Goal: Find specific page/section: Find specific page/section

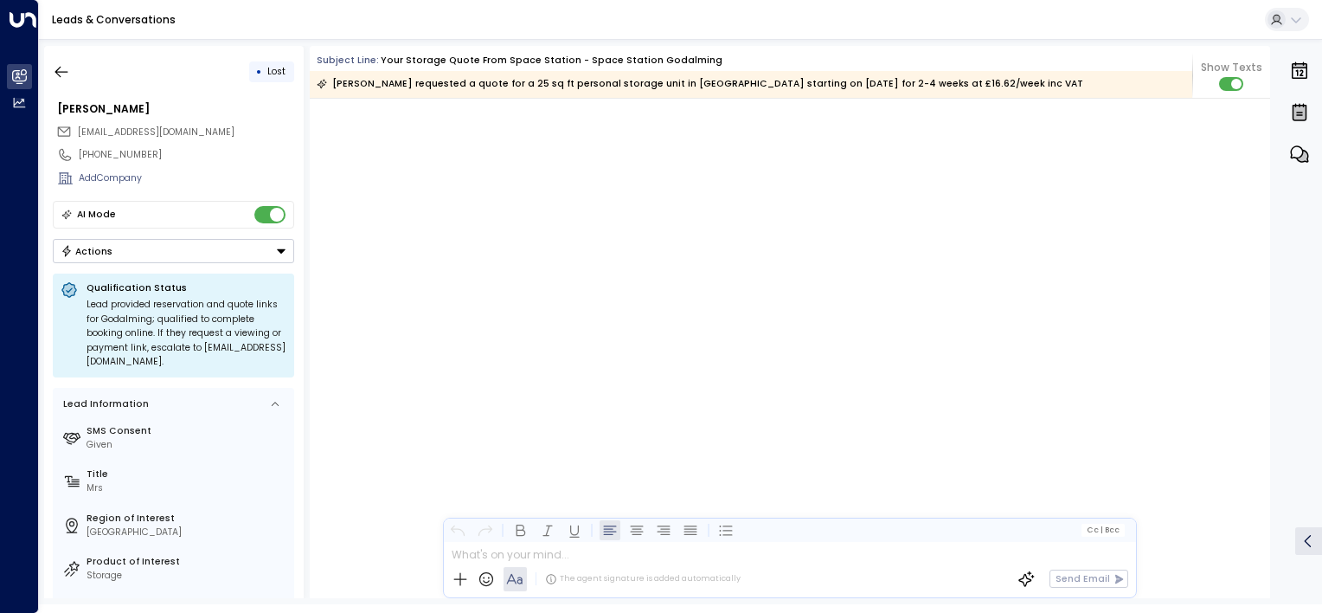
scroll to position [2111, 0]
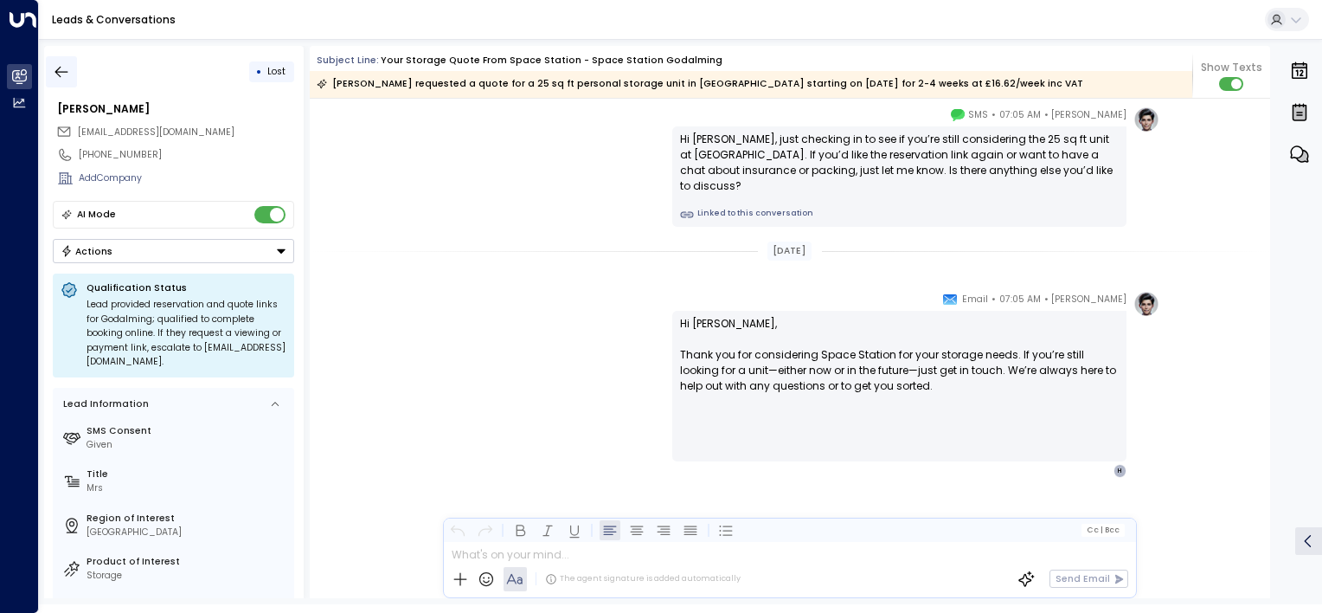
click at [58, 74] on icon "button" at bounding box center [61, 71] width 17 height 17
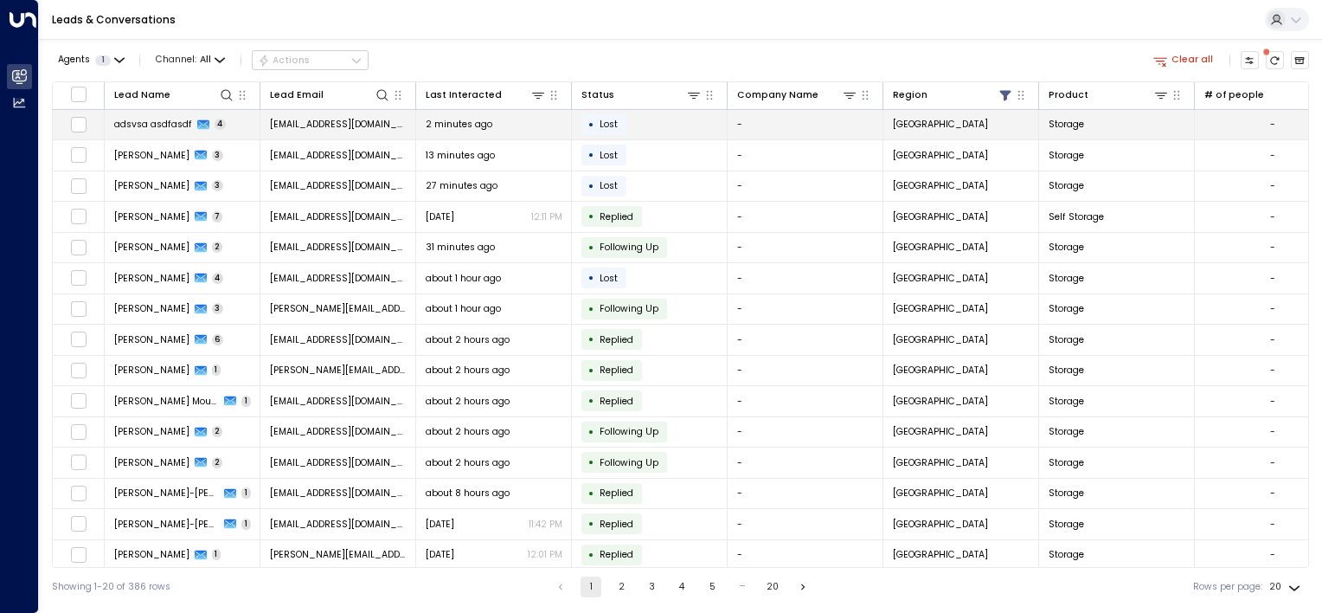
click at [142, 119] on span "adsvsa asdfasdf" at bounding box center [153, 124] width 78 height 13
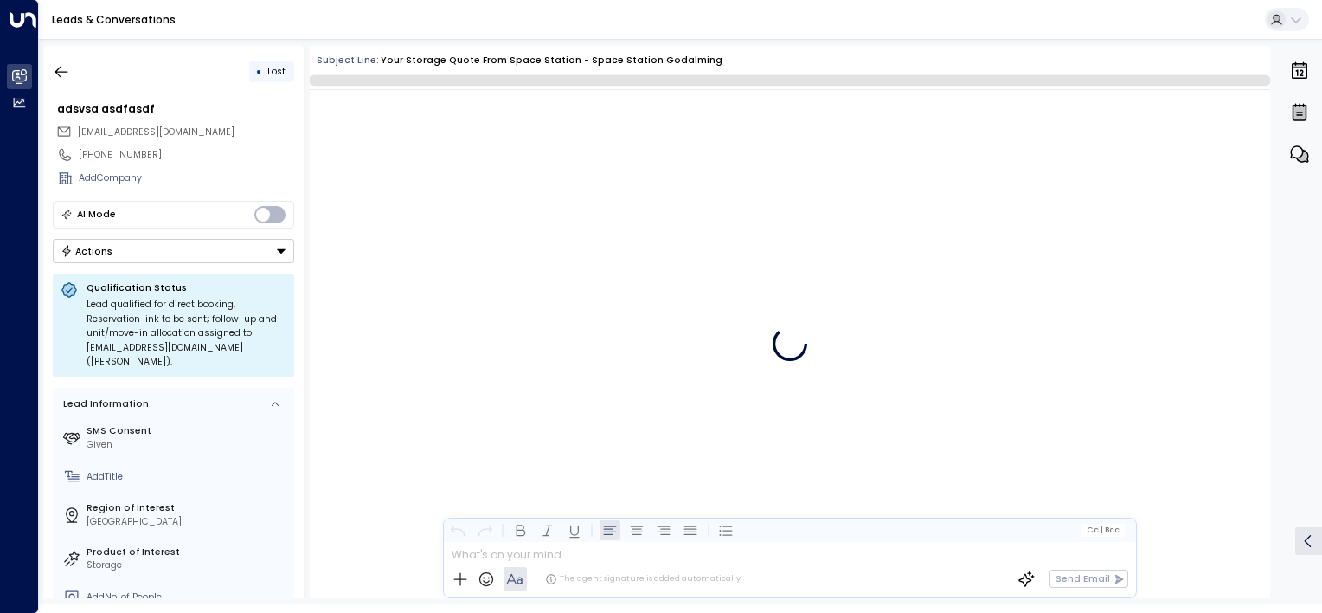
scroll to position [3387, 0]
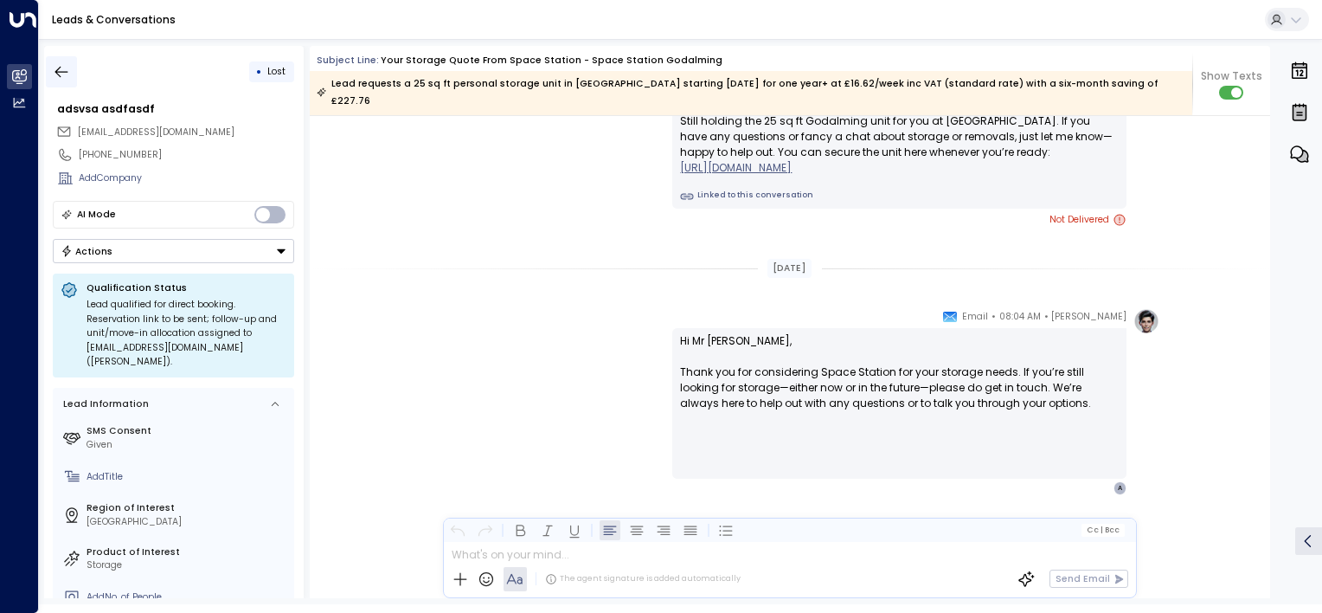
click at [59, 72] on icon "button" at bounding box center [61, 71] width 17 height 17
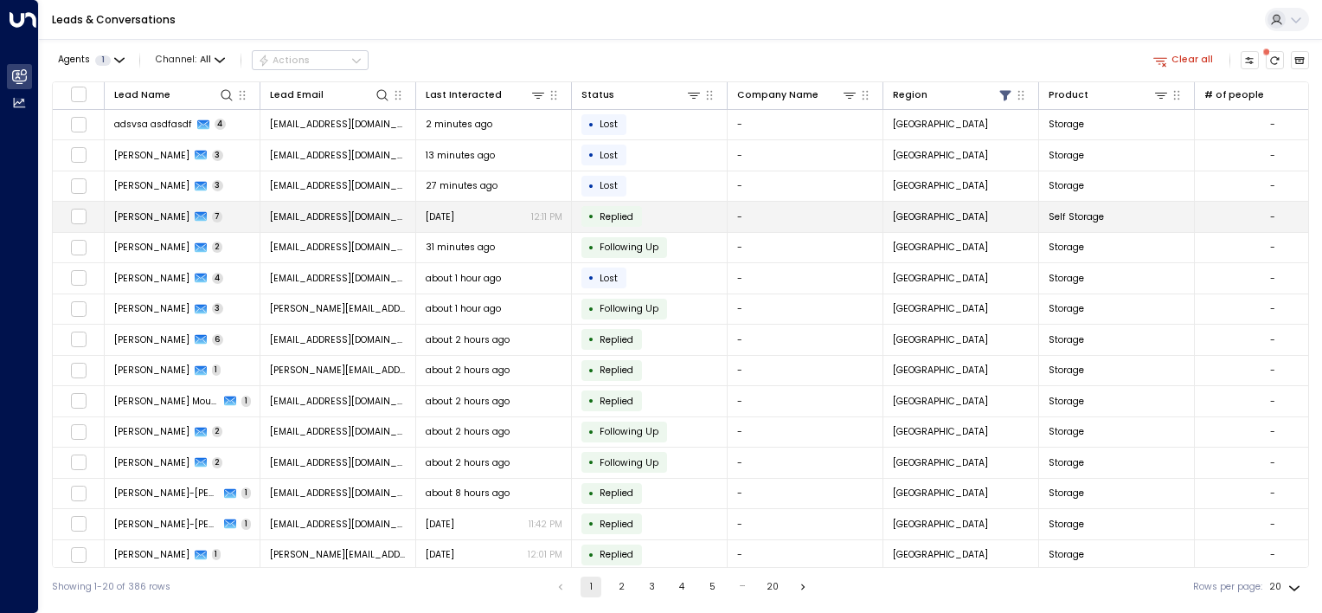
click at [143, 215] on span "[PERSON_NAME]" at bounding box center [151, 216] width 75 height 13
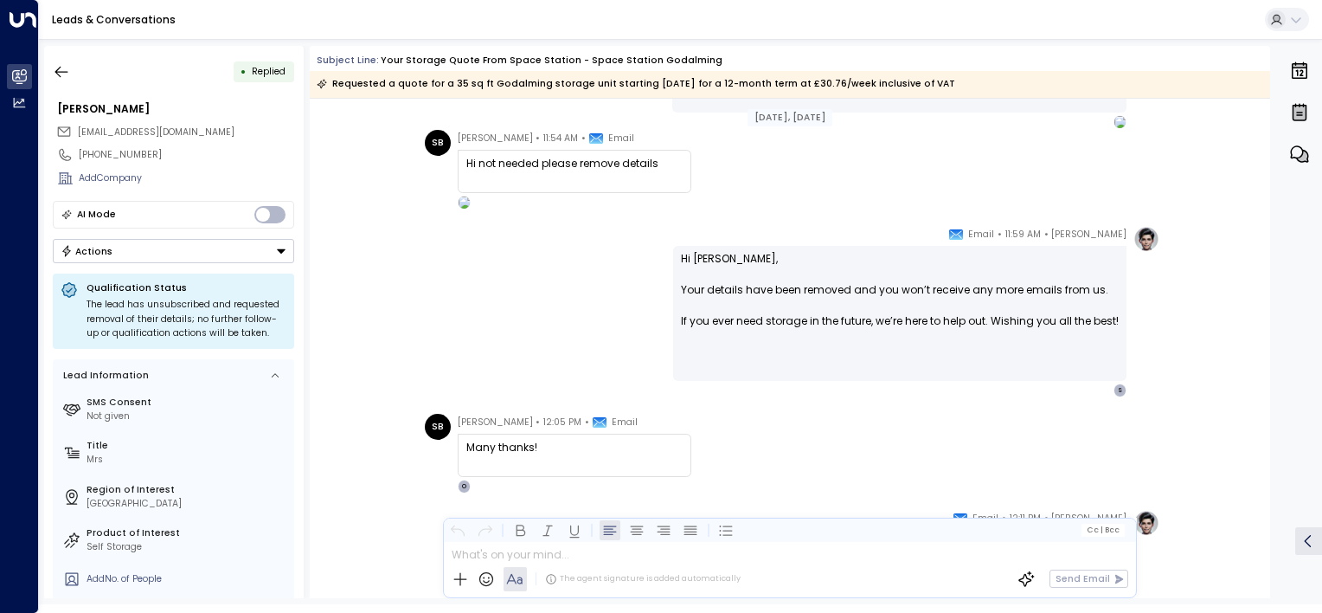
scroll to position [1591, 0]
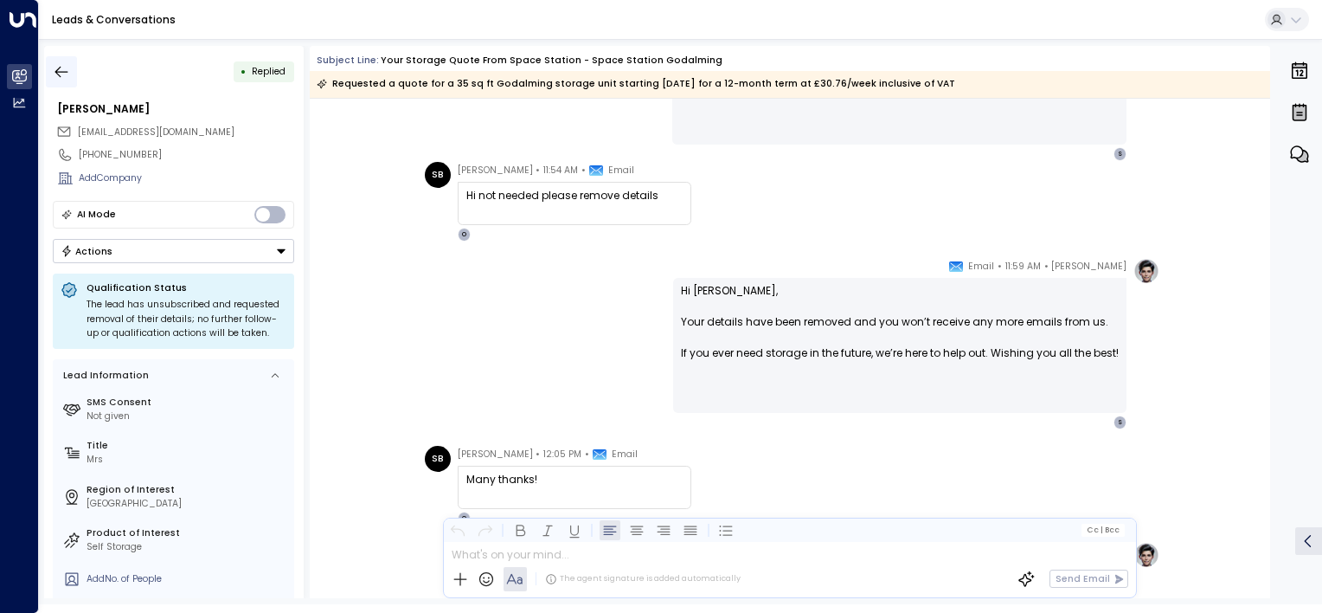
click at [55, 73] on icon "button" at bounding box center [61, 71] width 17 height 17
